Goal: Task Accomplishment & Management: Manage account settings

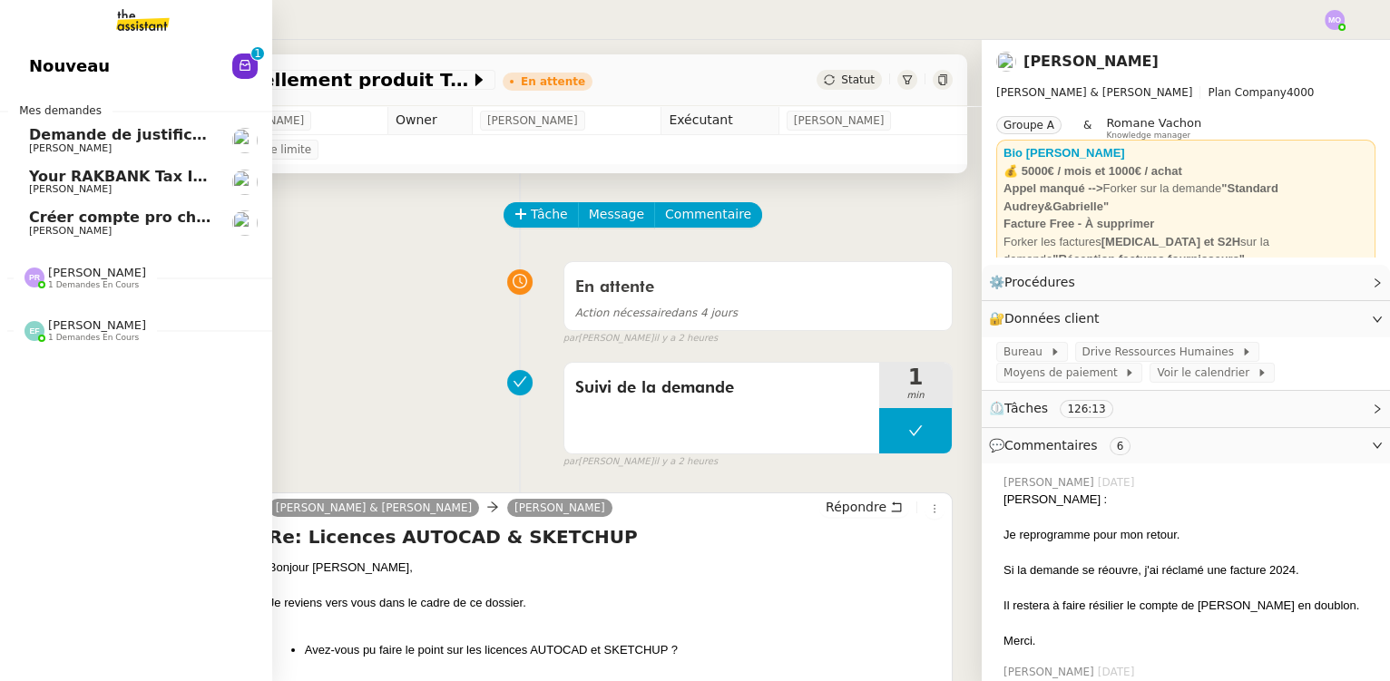
click at [113, 142] on span "Demande de justificatifs Pennylane - septembre 2025" at bounding box center [249, 134] width 440 height 17
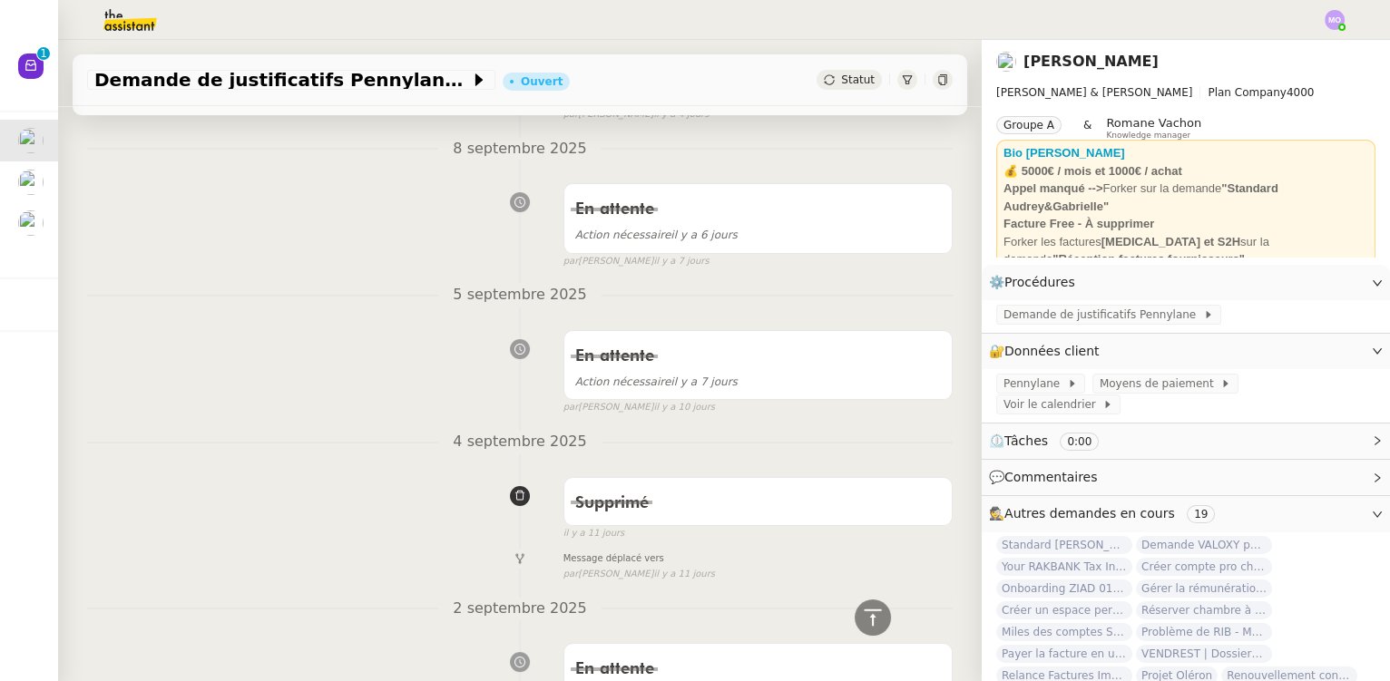
scroll to position [495, 0]
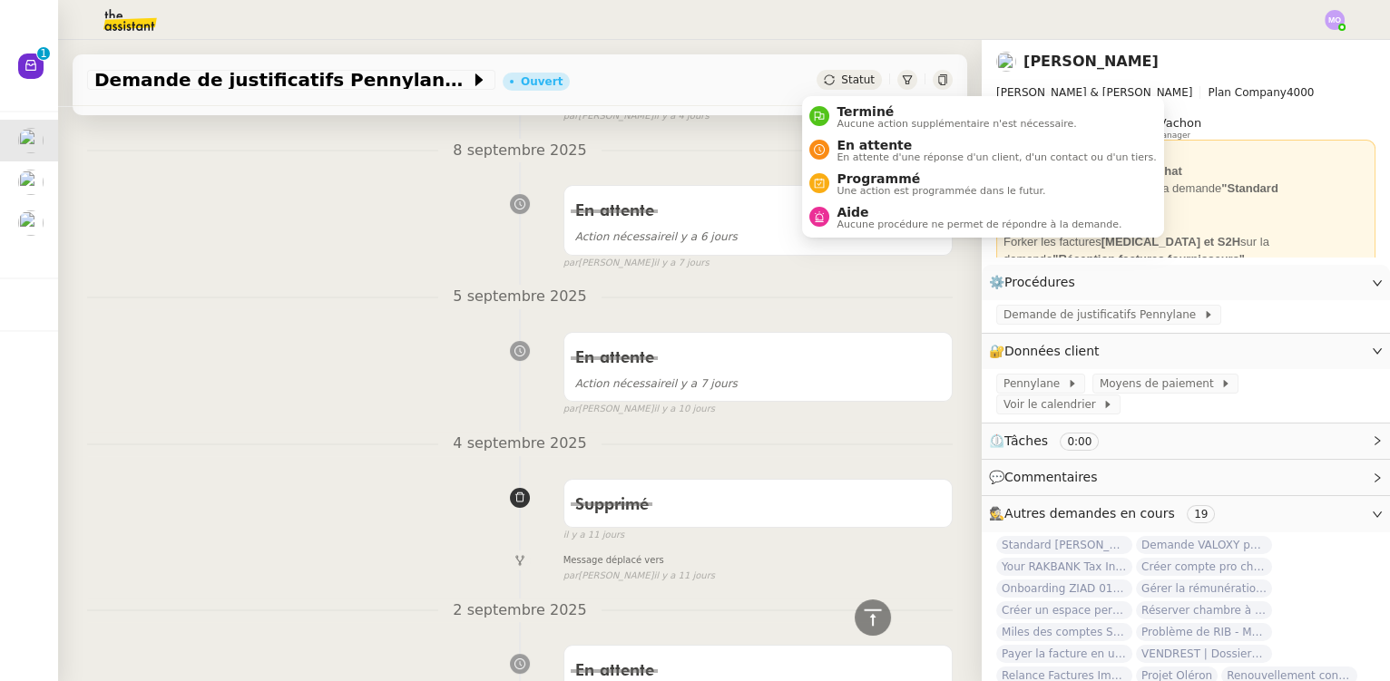
click at [851, 82] on span "Statut" at bounding box center [858, 79] width 34 height 13
click at [858, 149] on span "En attente" at bounding box center [996, 145] width 319 height 15
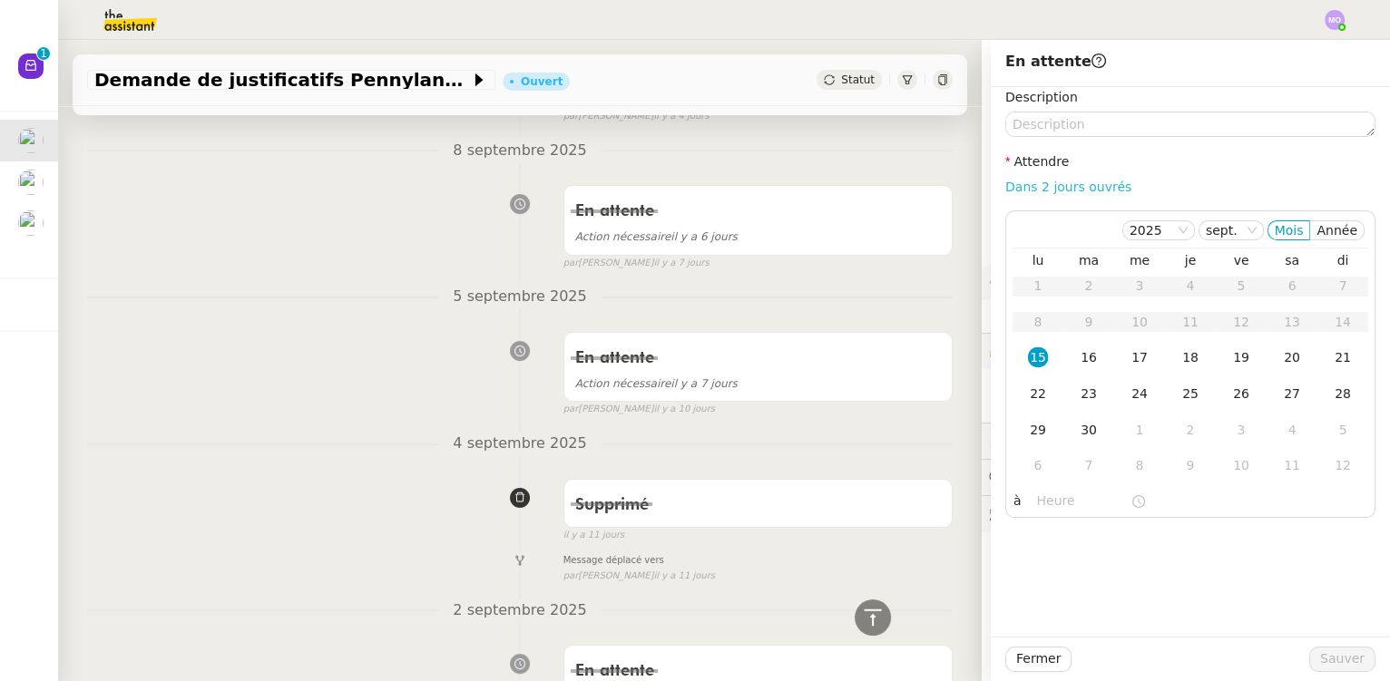
click at [1056, 187] on link "Dans 2 jours ouvrés" at bounding box center [1068, 187] width 126 height 15
type input "07:00"
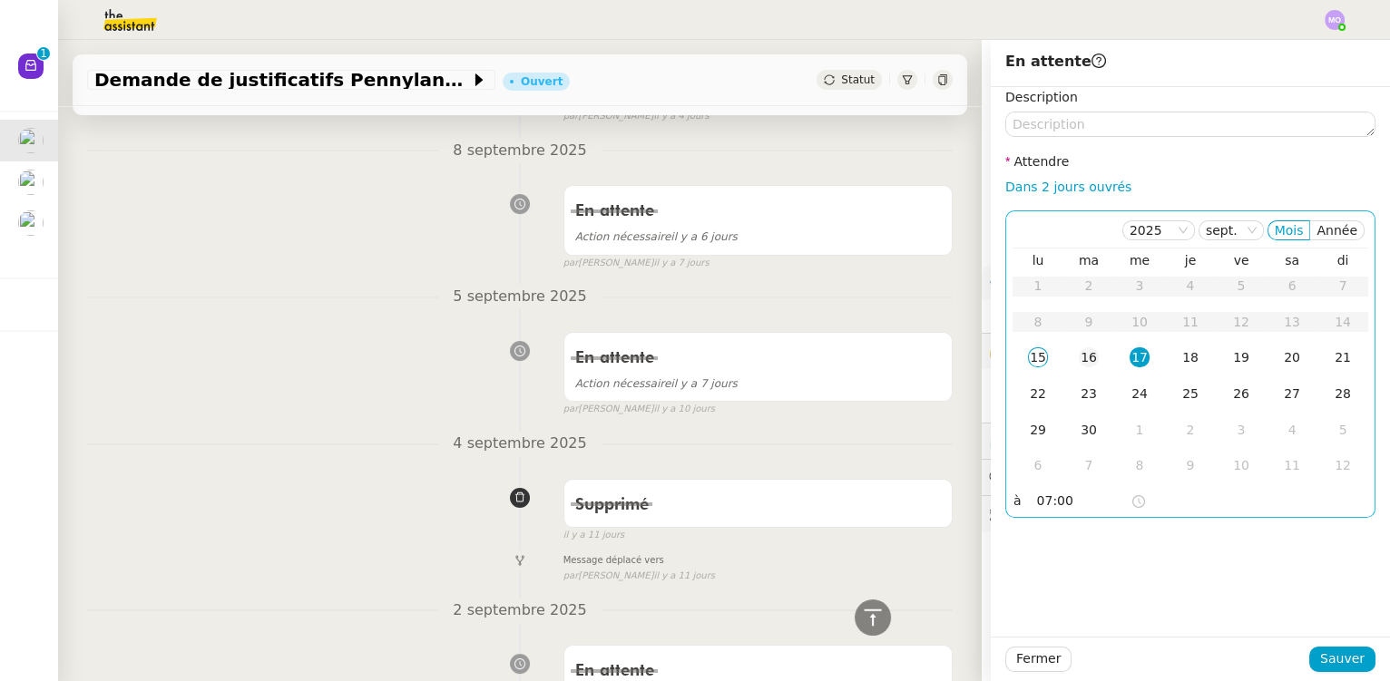
click at [1079, 350] on div "16" at bounding box center [1089, 358] width 20 height 20
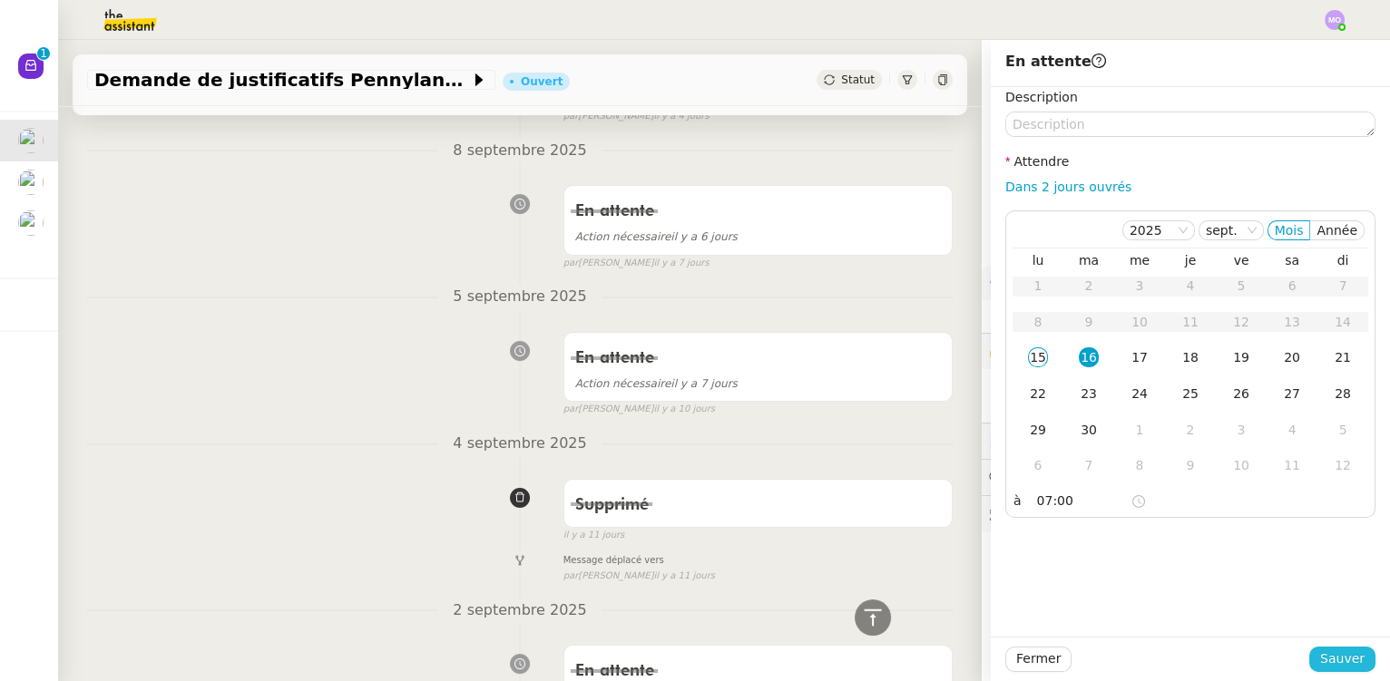
click at [1323, 658] on span "Sauver" at bounding box center [1342, 659] width 44 height 21
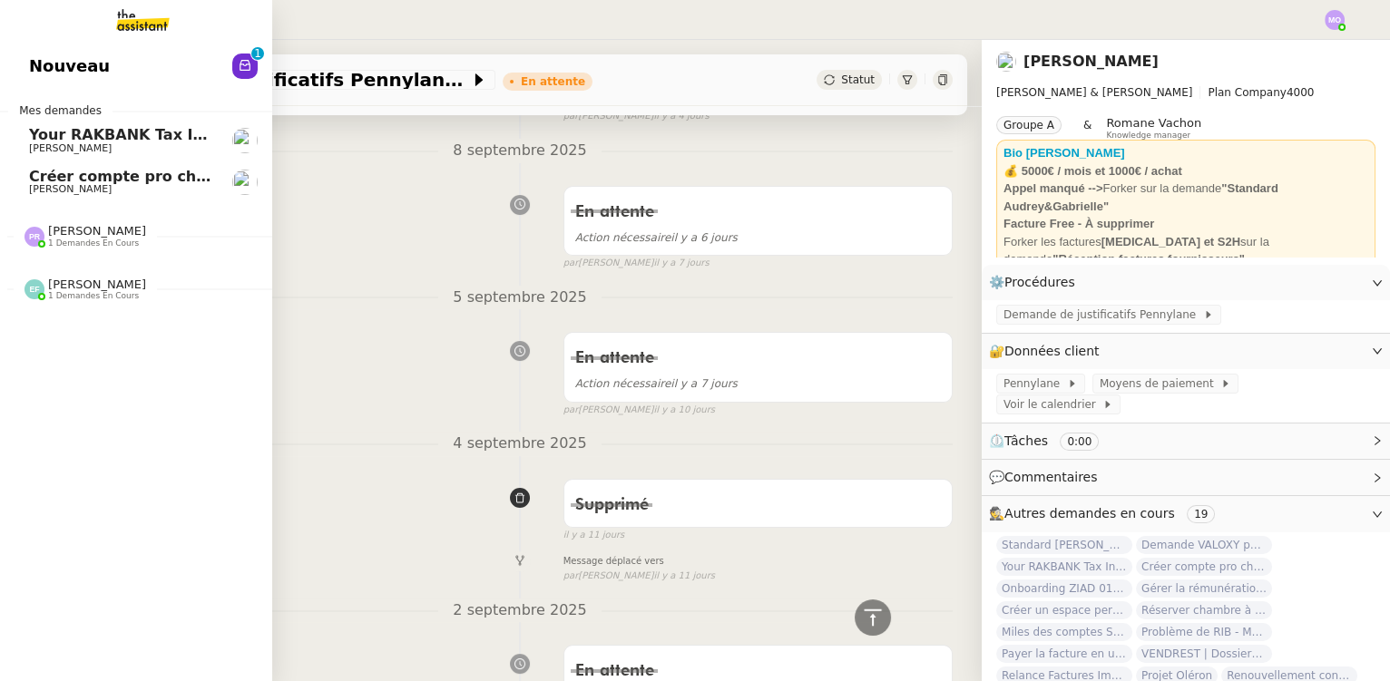
click at [132, 145] on span "[PERSON_NAME]" at bounding box center [120, 148] width 183 height 11
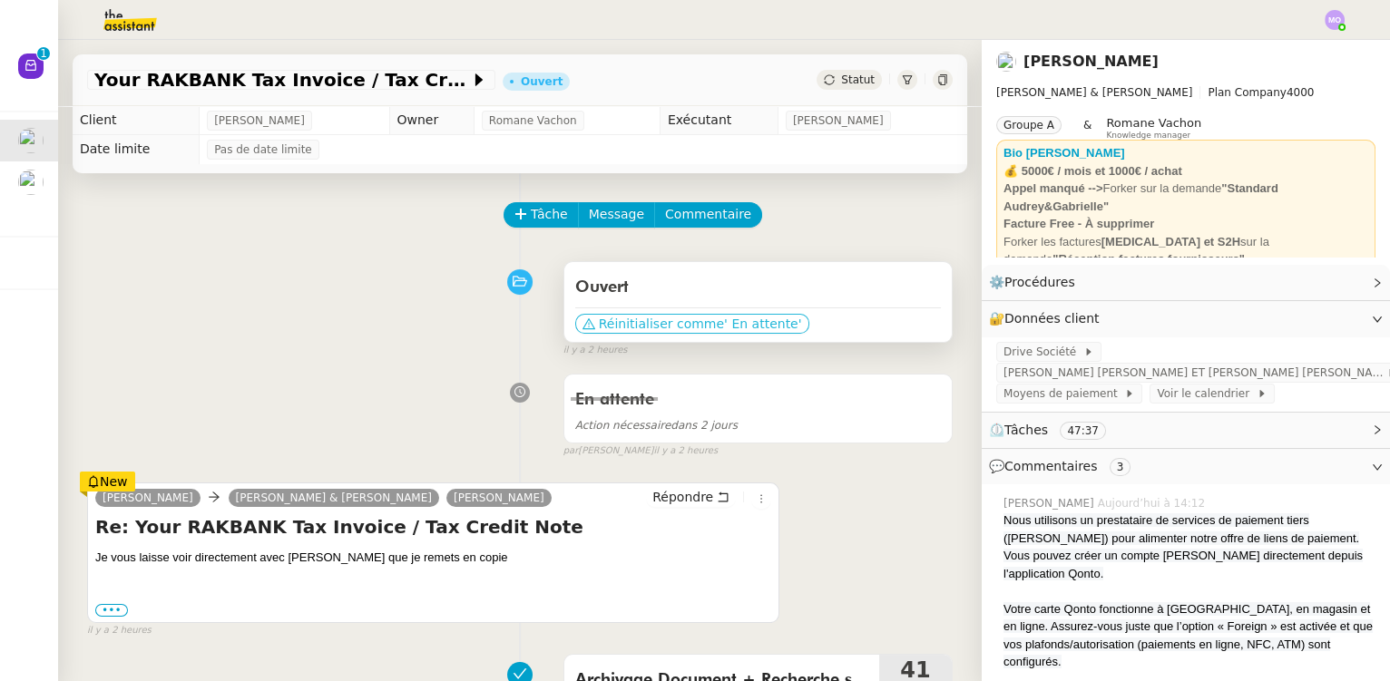
click at [666, 323] on span "Réinitialiser comme" at bounding box center [661, 324] width 125 height 18
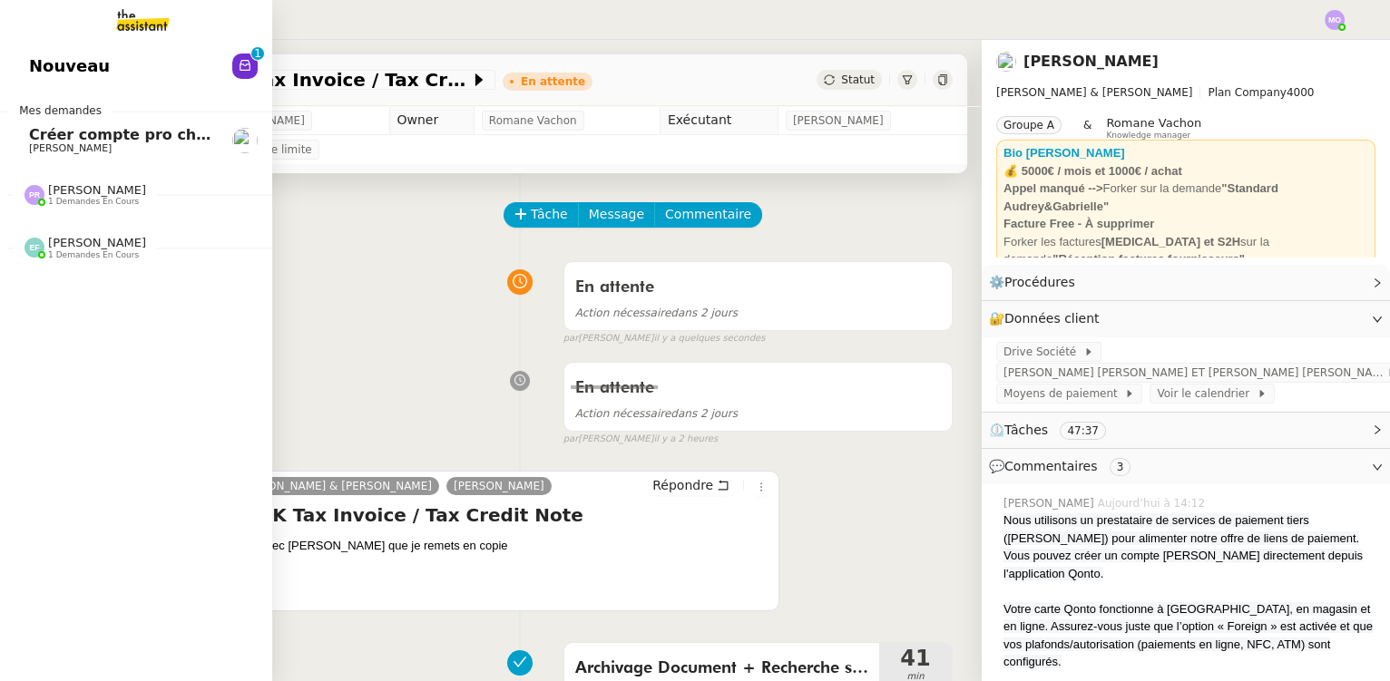
click at [113, 151] on span "[PERSON_NAME]" at bounding box center [120, 148] width 183 height 11
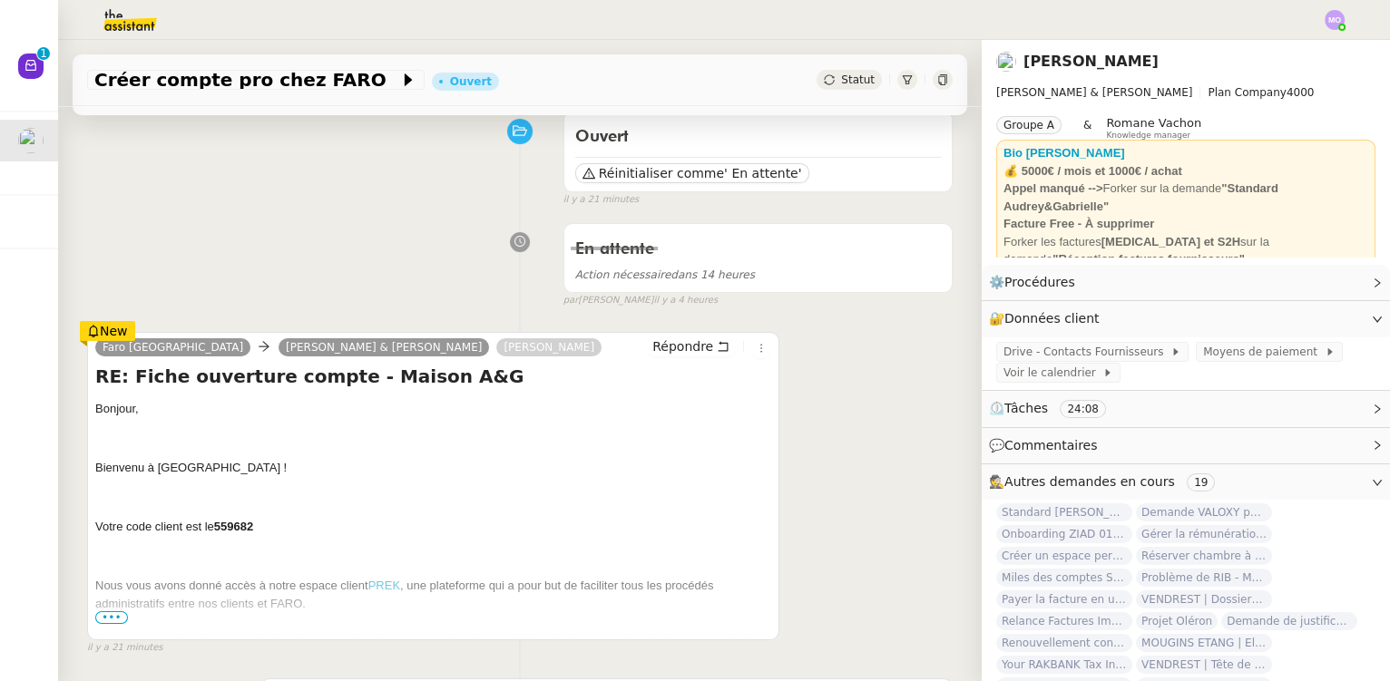
scroll to position [164, 0]
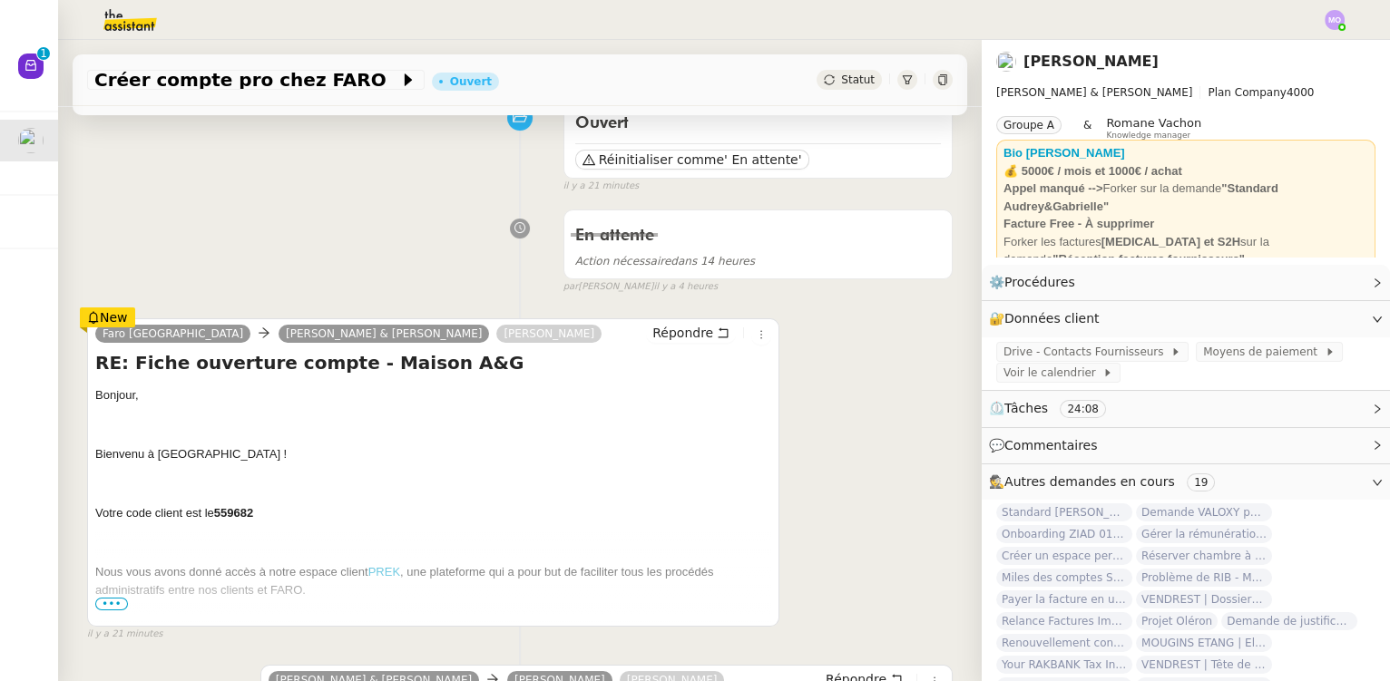
click at [119, 17] on img at bounding box center [115, 20] width 141 height 40
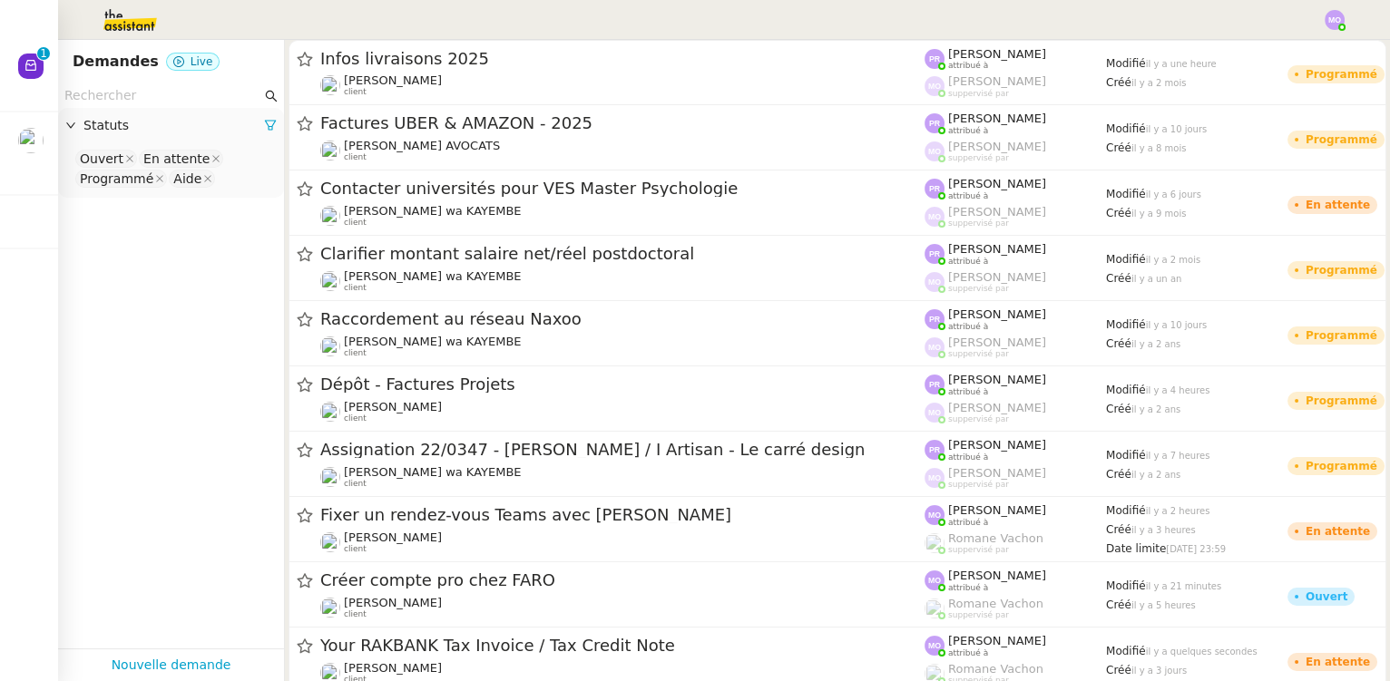
click at [167, 105] on input "text" at bounding box center [162, 95] width 197 height 21
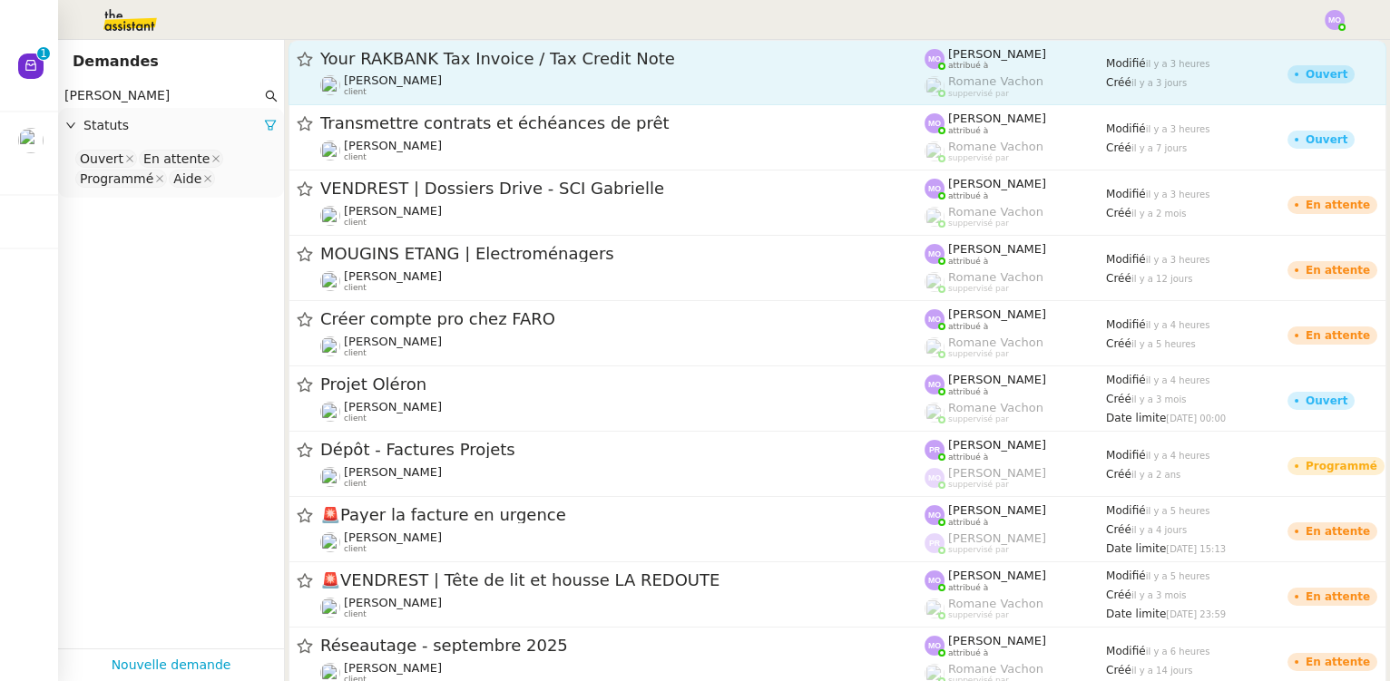
type input "[PERSON_NAME]"
click at [595, 58] on span "Your RAKBANK Tax Invoice / Tax Credit Note" at bounding box center [622, 59] width 604 height 16
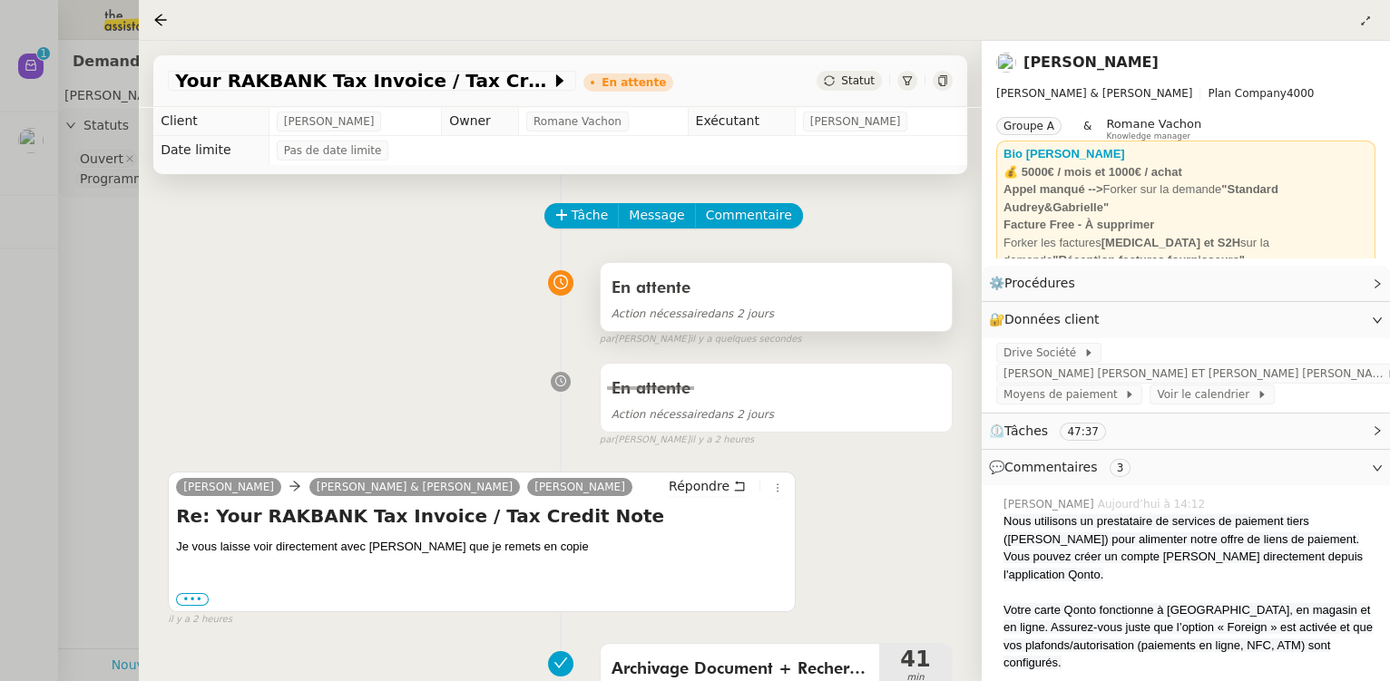
click at [764, 324] on div "Action nécessaire dans 2 jours" at bounding box center [776, 313] width 329 height 21
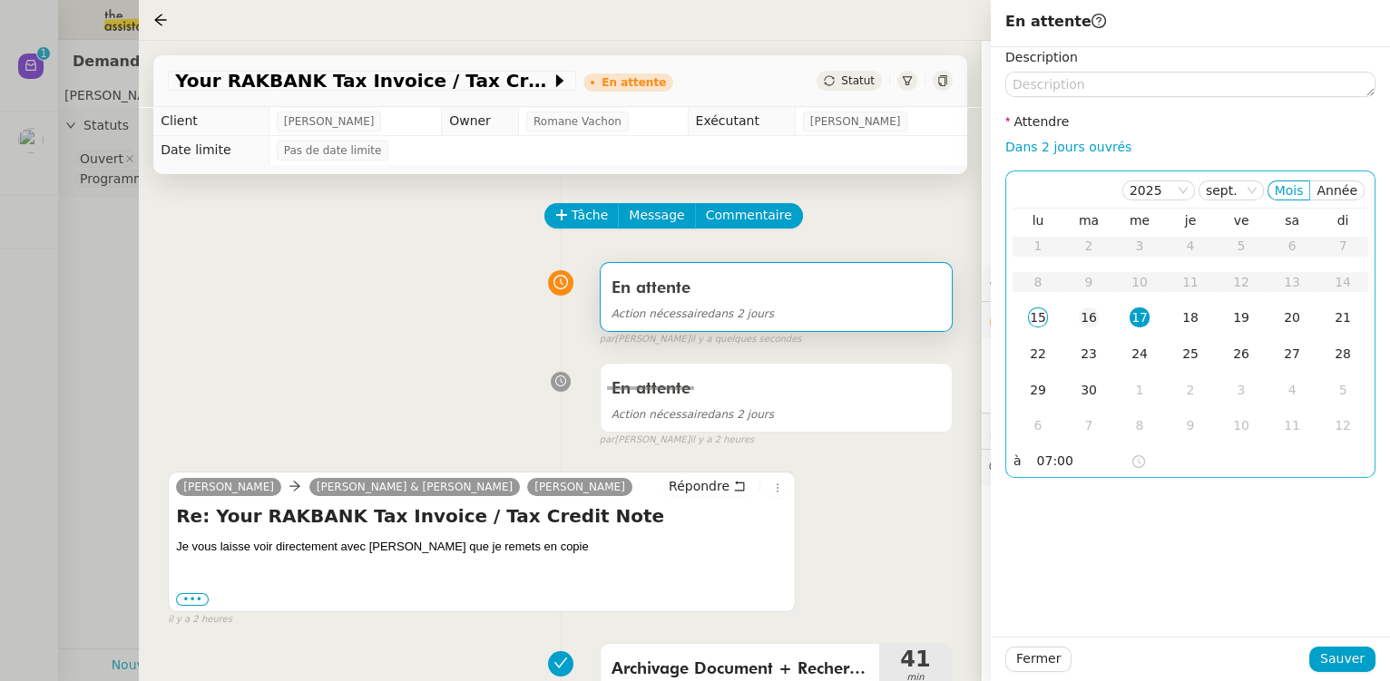
click at [1093, 322] on div "16" at bounding box center [1089, 318] width 20 height 20
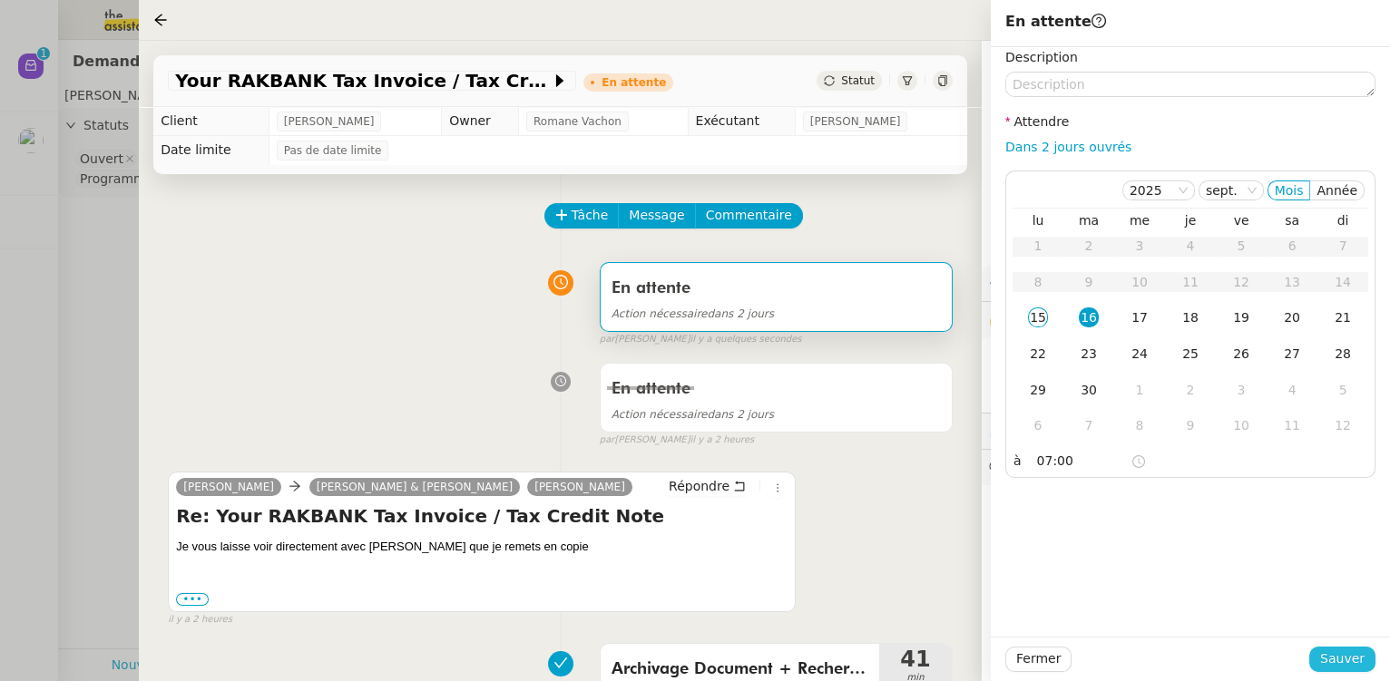
click at [1321, 657] on button "Sauver" at bounding box center [1342, 659] width 66 height 25
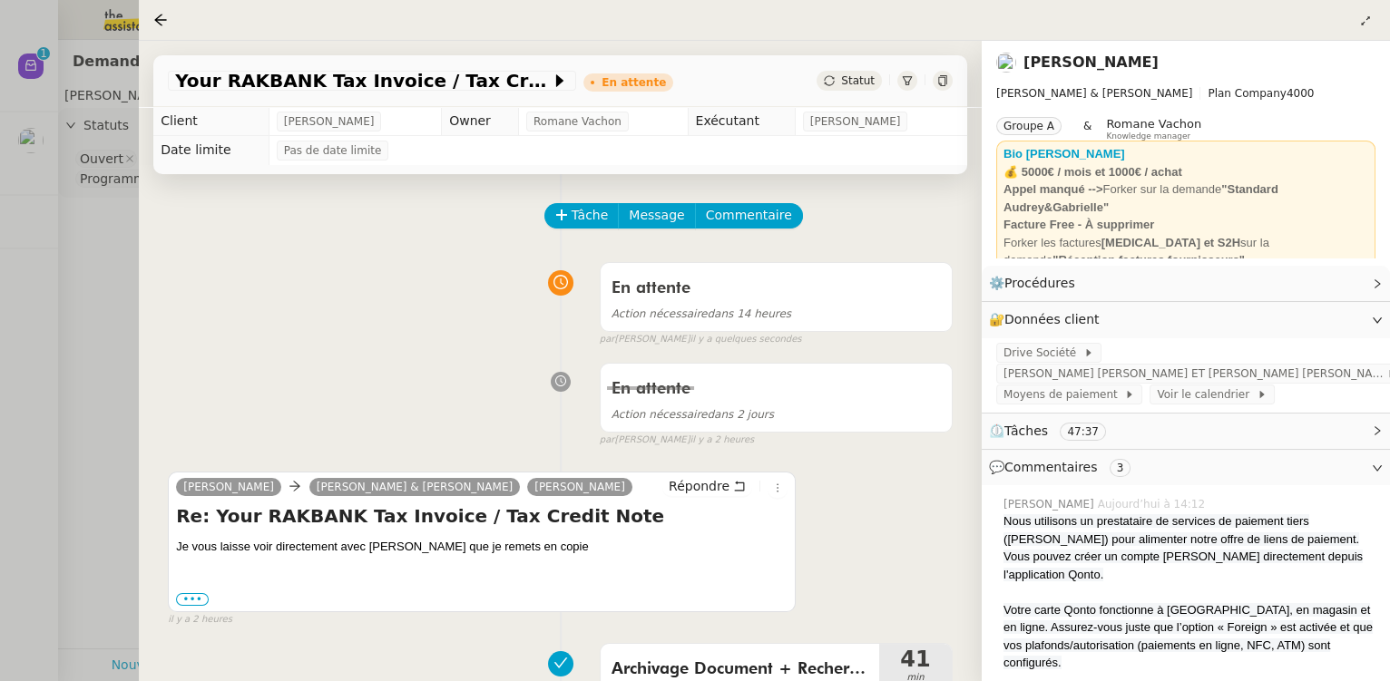
drag, startPoint x: 76, startPoint y: 230, endPoint x: 43, endPoint y: 201, distance: 45.0
click at [74, 229] on div at bounding box center [695, 340] width 1390 height 681
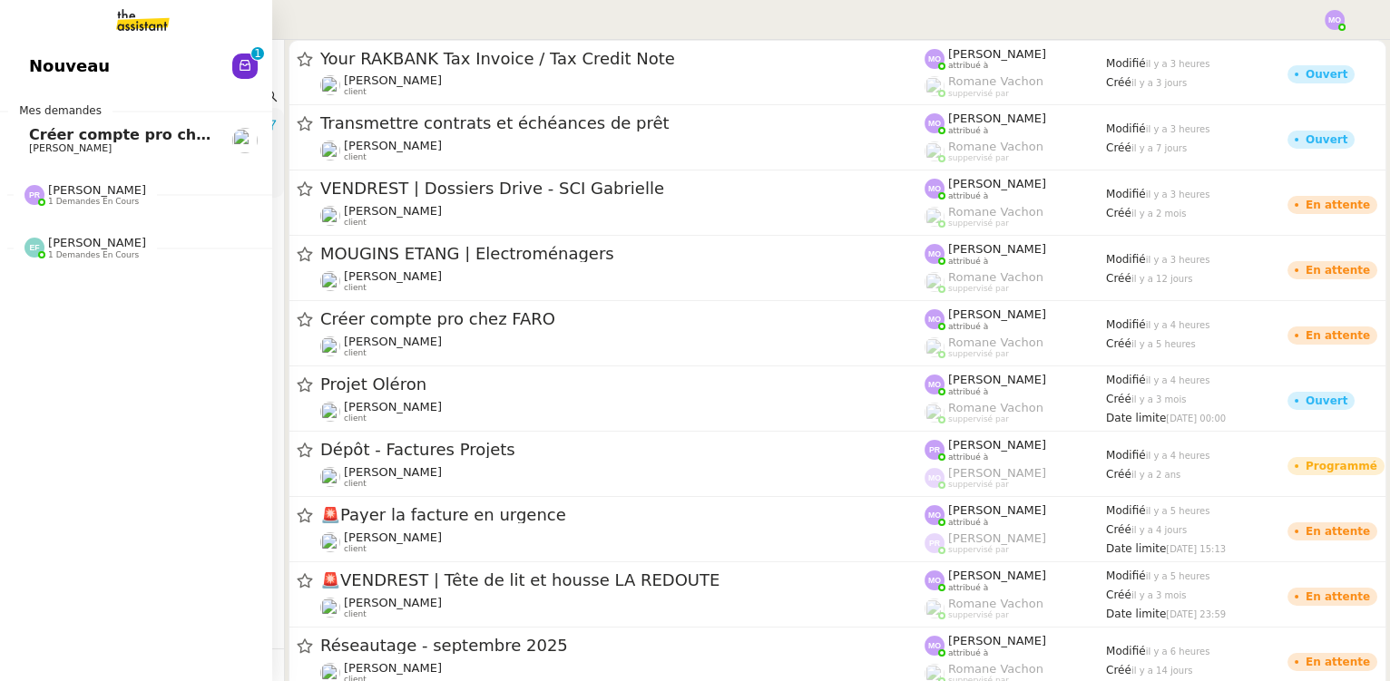
click at [27, 149] on link "Créer compte pro chez FARO [PERSON_NAME]" at bounding box center [136, 141] width 272 height 42
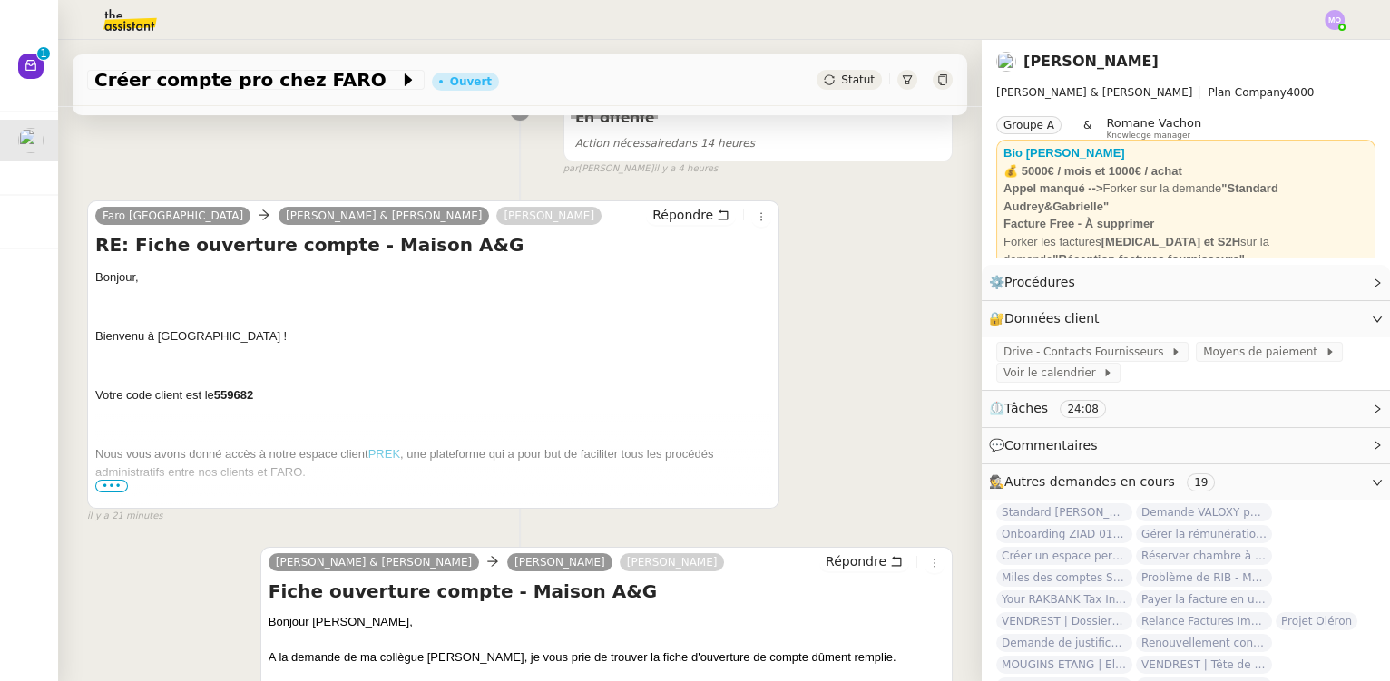
scroll to position [279, 0]
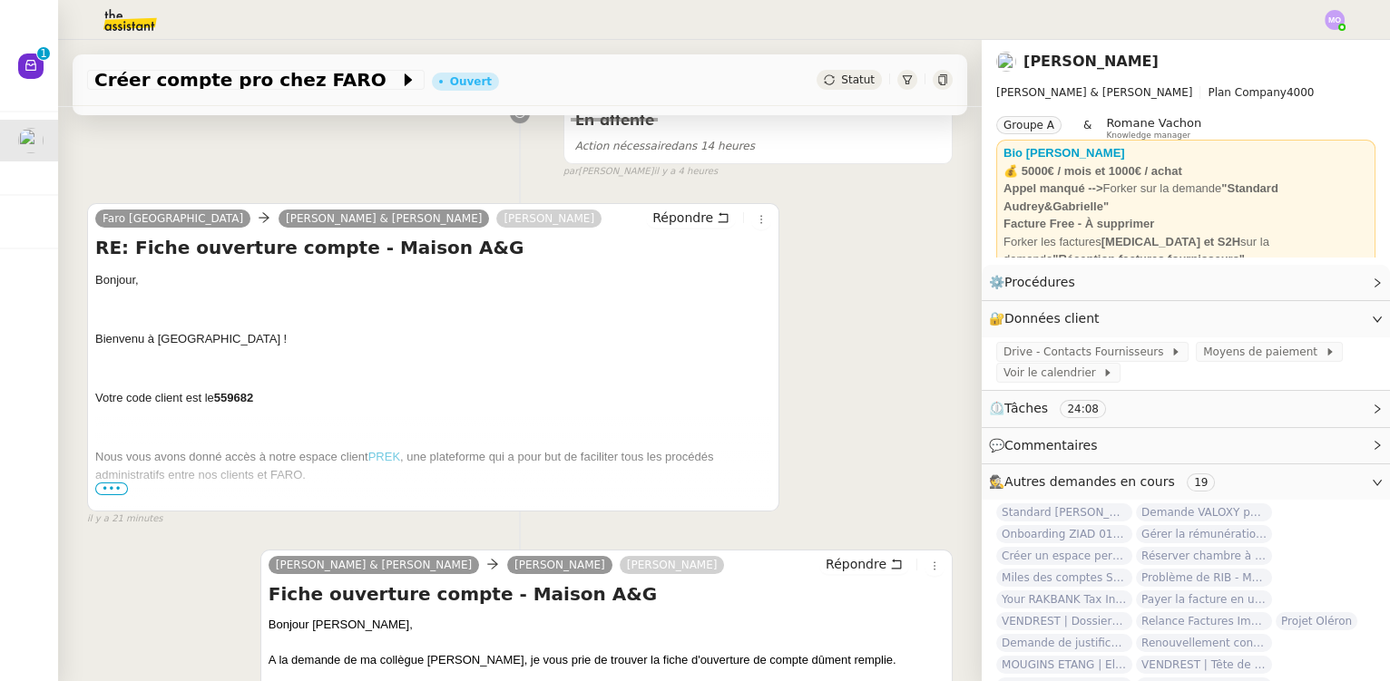
click at [111, 488] on span "•••" at bounding box center [111, 489] width 33 height 13
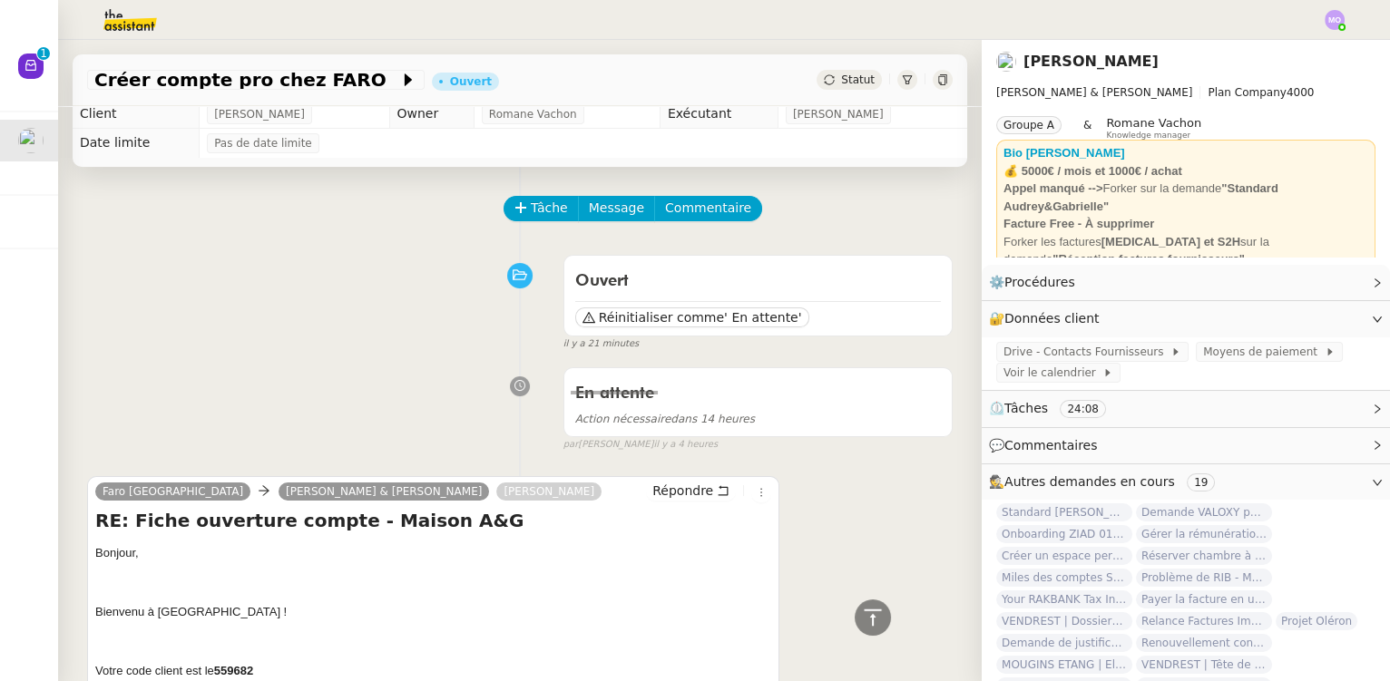
scroll to position [0, 0]
